Goal: Transaction & Acquisition: Purchase product/service

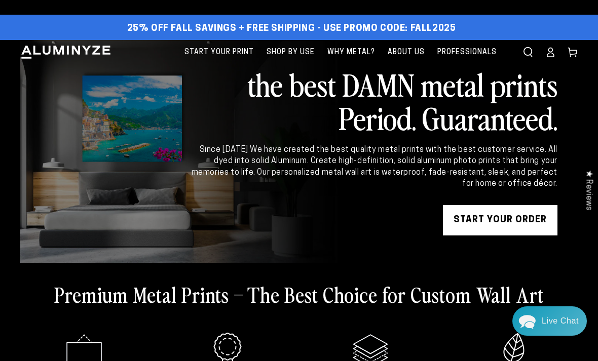
click at [490, 222] on link "START YOUR Order" at bounding box center [500, 220] width 114 height 30
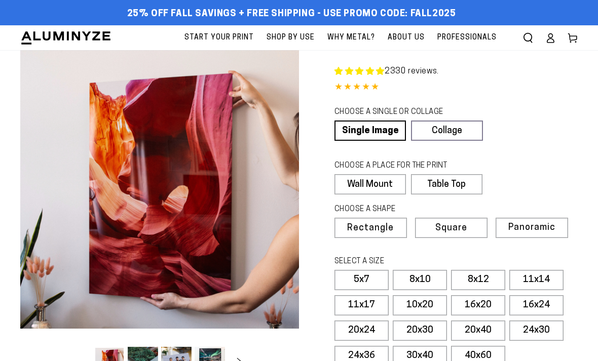
select select "**********"
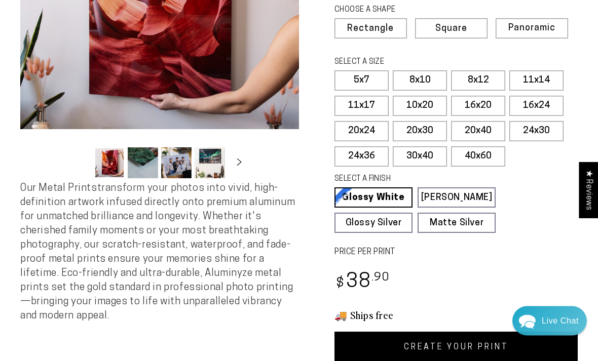
scroll to position [218, 0]
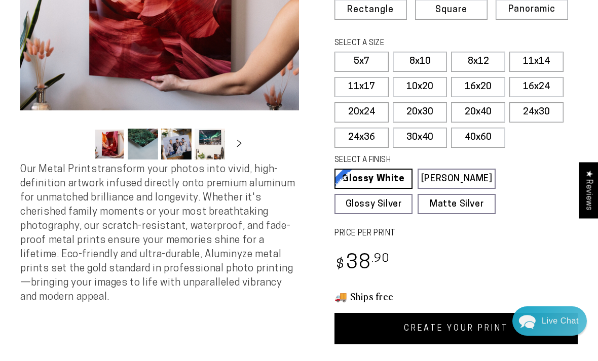
click at [467, 175] on link "[PERSON_NAME] Matte White Our matte white surface offers a flatter tone and sli…" at bounding box center [456, 179] width 78 height 20
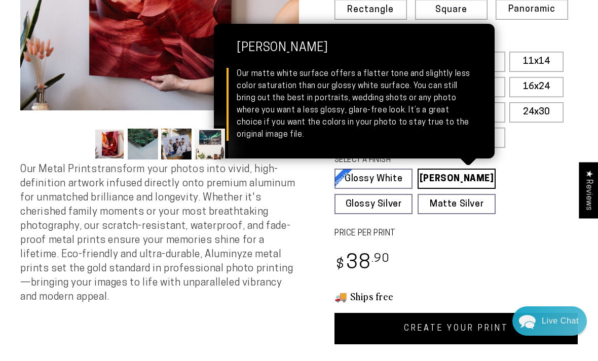
click at [395, 175] on link "Glossy White Glossy White Our bright white glossy surface increases color satur…" at bounding box center [373, 179] width 78 height 20
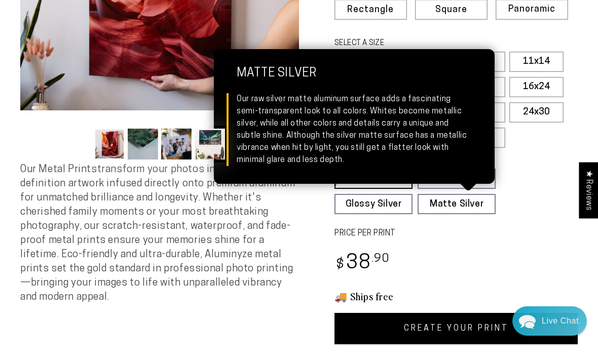
click at [468, 207] on link "Matte Silver Matte Silver Our raw silver matte aluminum surface adds a fascinat…" at bounding box center [456, 204] width 78 height 20
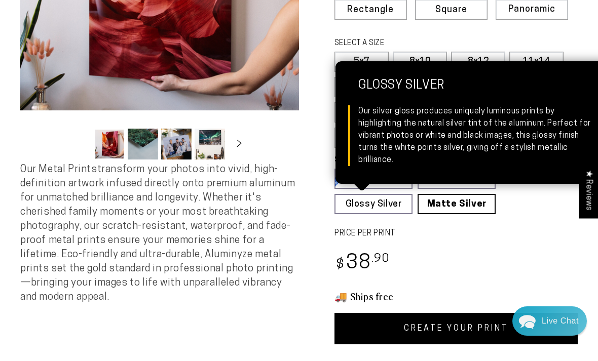
click at [393, 201] on link "Glossy Silver Glossy Silver Our silver gloss produces uniquely luminous prints …" at bounding box center [373, 204] width 78 height 20
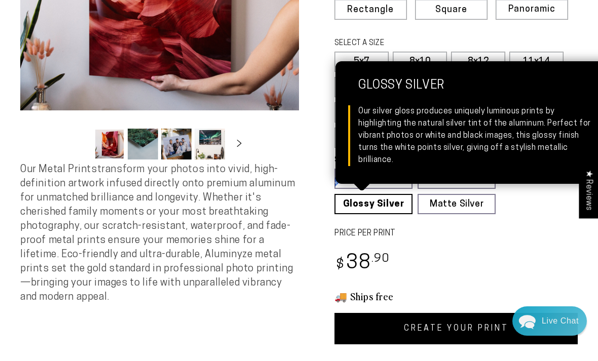
click at [402, 179] on link "Glossy White Glossy White Our bright white glossy surface increases color satur…" at bounding box center [373, 179] width 78 height 20
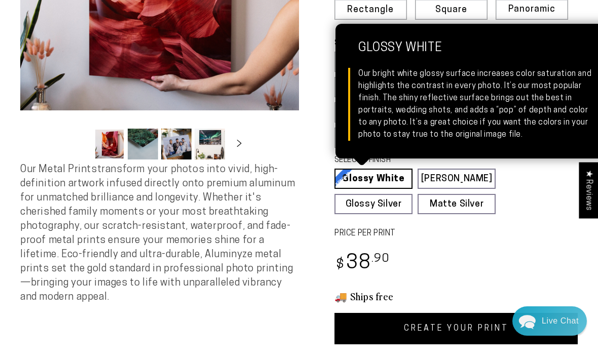
click at [404, 176] on link "Glossy White Glossy White Our bright white glossy surface increases color satur…" at bounding box center [373, 179] width 78 height 20
click at [394, 183] on link "Glossy White Glossy White Our bright white glossy surface increases color satur…" at bounding box center [373, 179] width 78 height 20
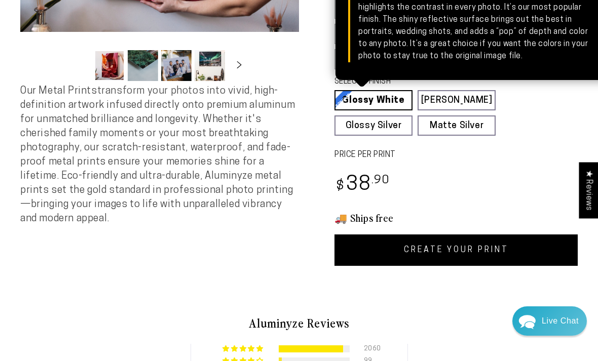
scroll to position [297, 0]
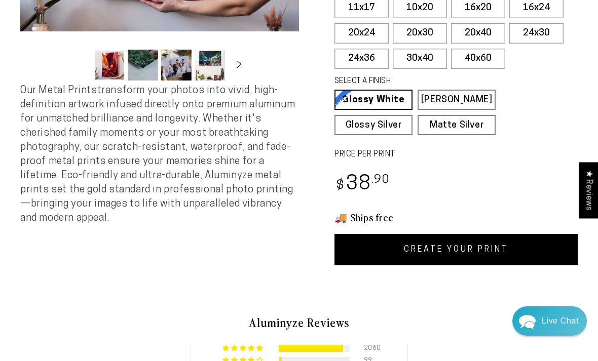
click at [476, 249] on link "CREATE YOUR PRINT" at bounding box center [455, 249] width 243 height 31
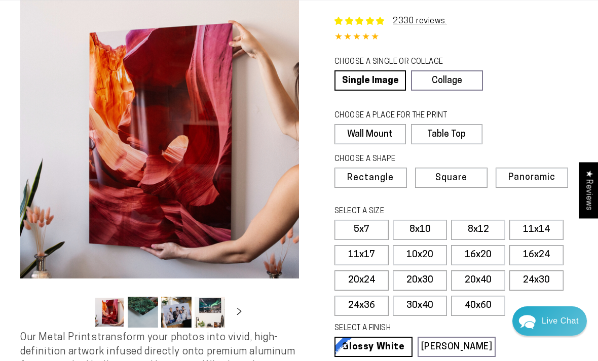
click at [386, 75] on link "Single Image" at bounding box center [369, 80] width 71 height 20
click at [388, 141] on label "Wall Mount" at bounding box center [369, 134] width 71 height 20
click at [370, 232] on label "5x7" at bounding box center [361, 230] width 54 height 20
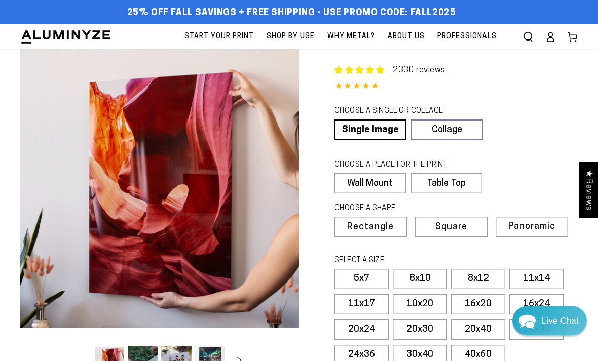
scroll to position [0, 0]
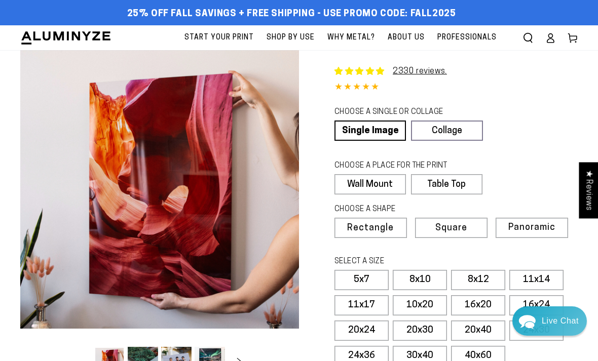
click at [463, 181] on label "Table Top" at bounding box center [446, 184] width 71 height 20
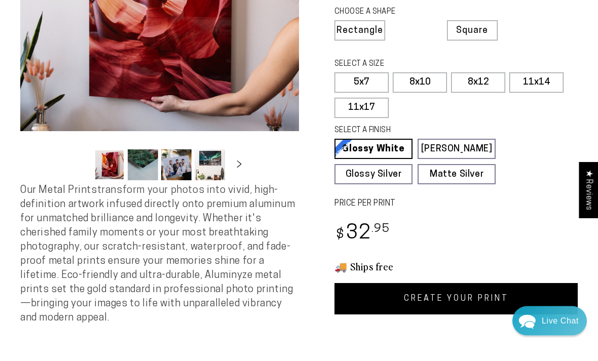
scroll to position [205, 0]
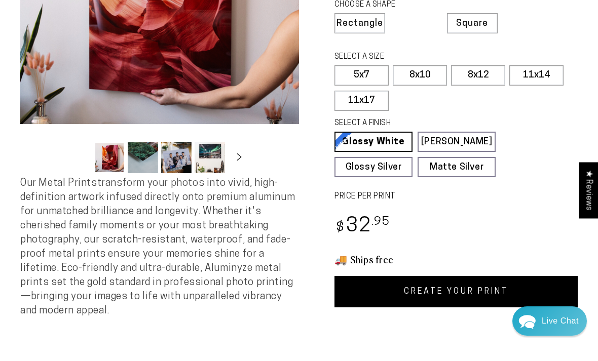
click at [454, 294] on link "CREATE YOUR PRINT" at bounding box center [455, 291] width 243 height 31
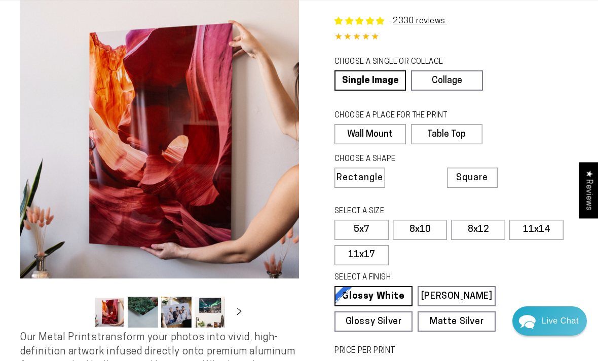
click at [462, 76] on link "Collage" at bounding box center [446, 80] width 71 height 20
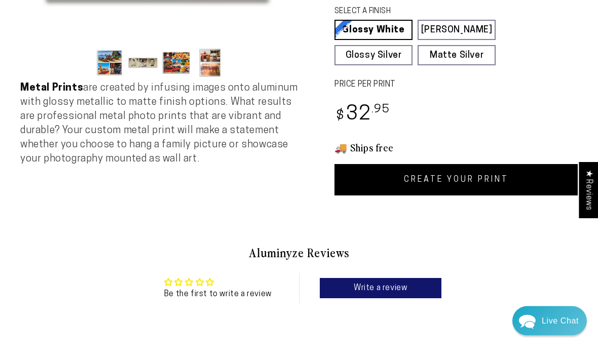
scroll to position [300, 0]
click at [477, 183] on link "CREATE YOUR PRINT" at bounding box center [455, 179] width 243 height 31
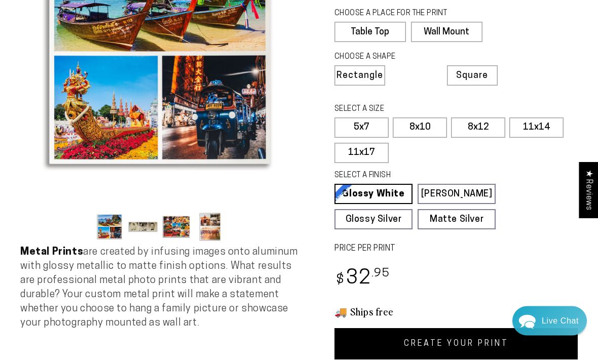
scroll to position [264, 0]
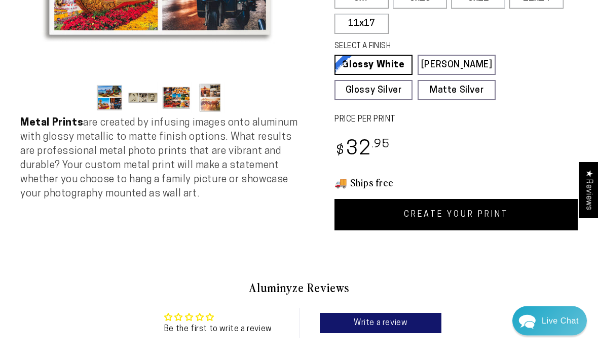
click at [467, 220] on link "CREATE YOUR PRINT" at bounding box center [455, 215] width 243 height 31
